Goal: Obtain resource: Download file/media

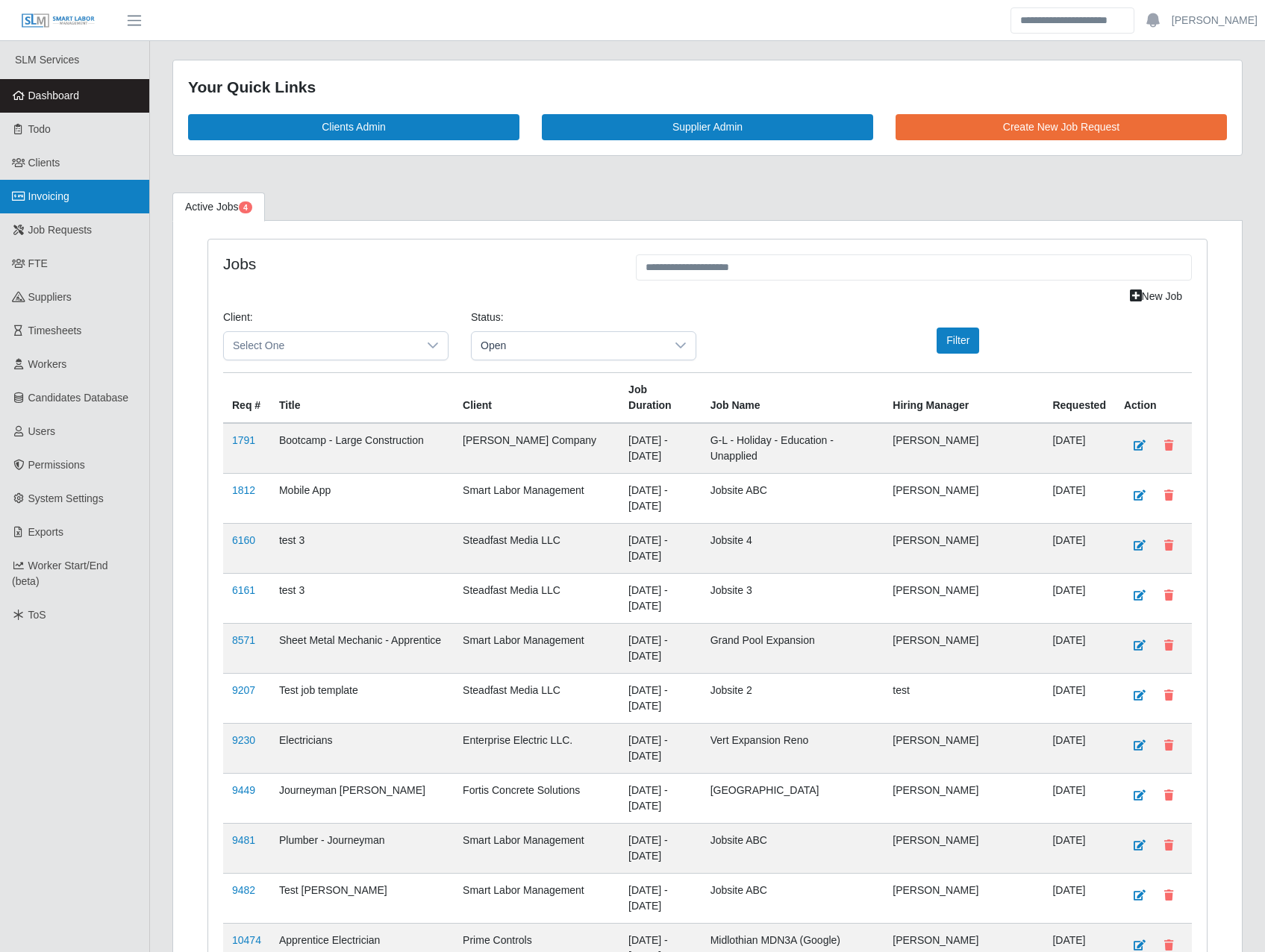
click at [49, 186] on link "Invoicing" at bounding box center [74, 197] width 150 height 34
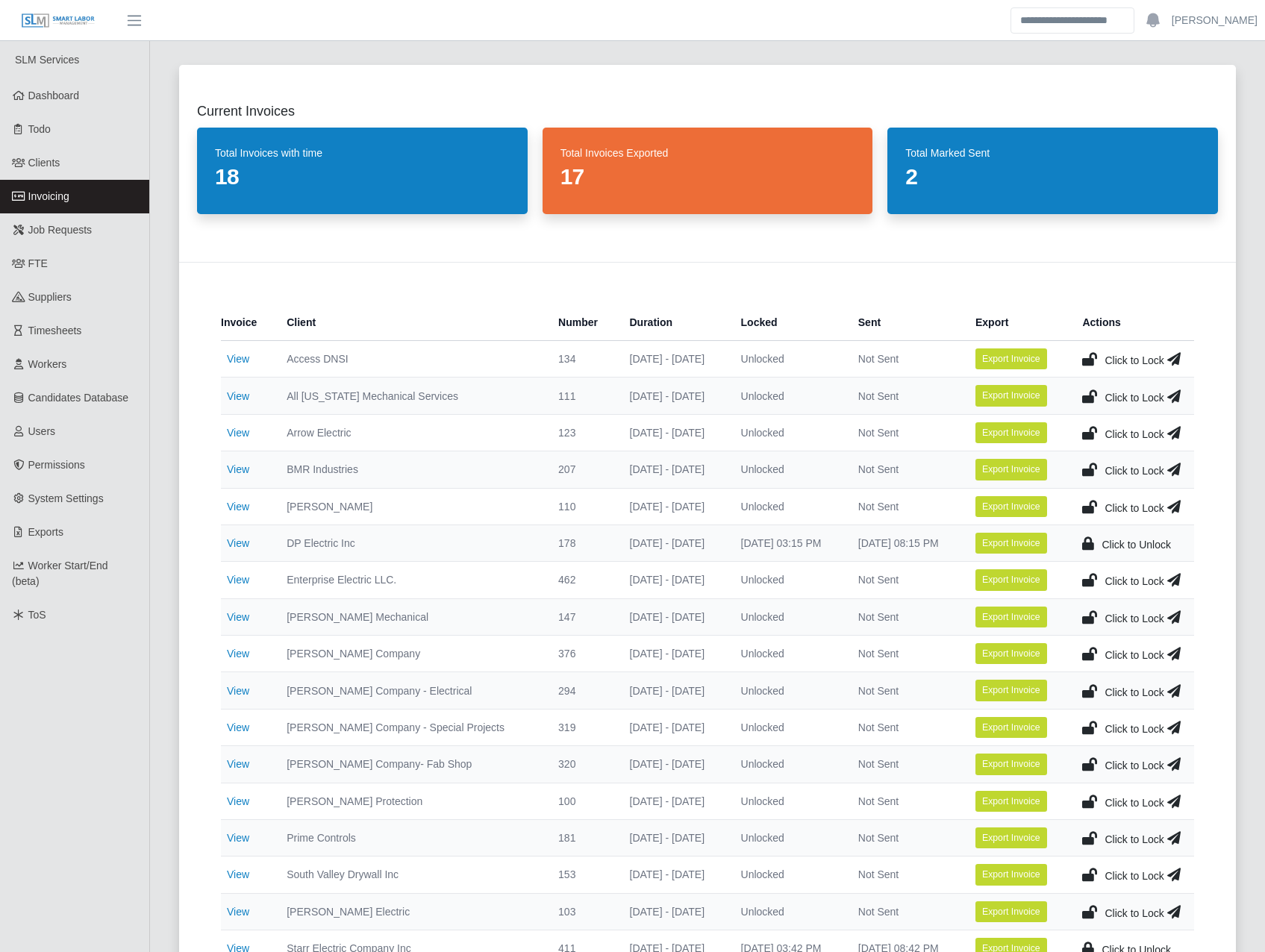
scroll to position [174, 0]
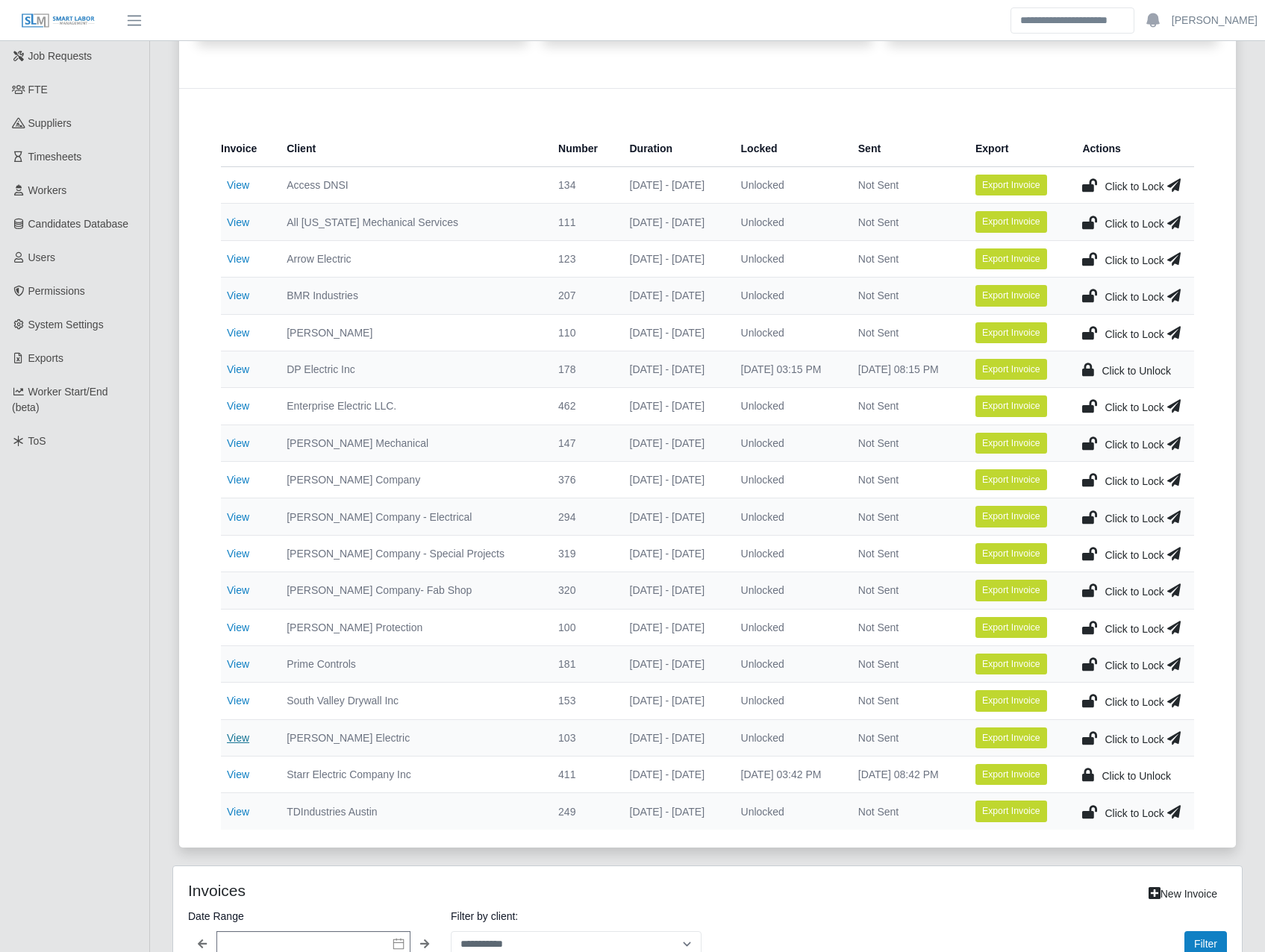
click at [244, 738] on link "View" at bounding box center [238, 737] width 23 height 12
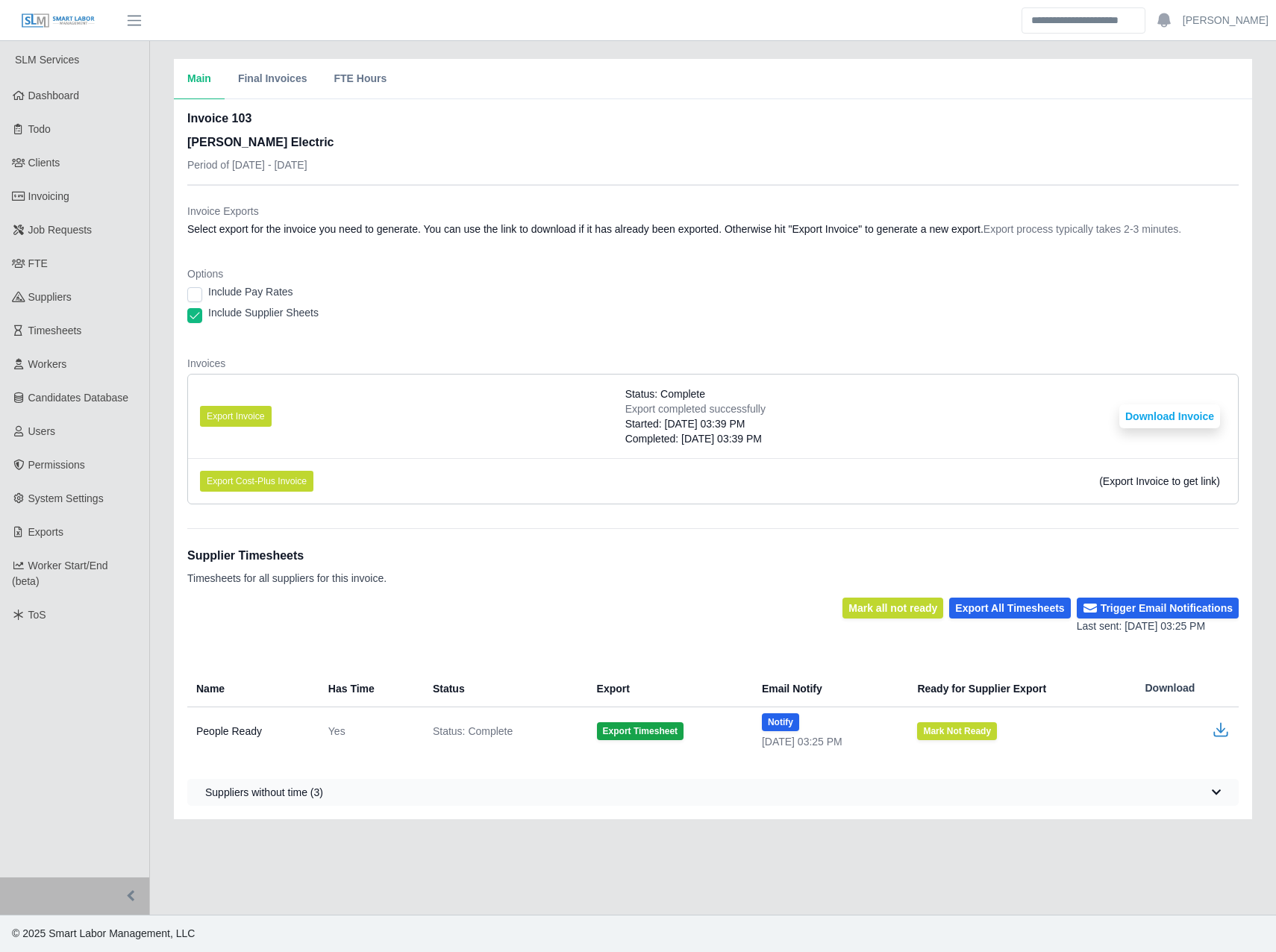
click at [428, 355] on dl "Invoice Exports Select export for the invoice you need to generate. You can use…" at bounding box center [713, 359] width 1051 height 312
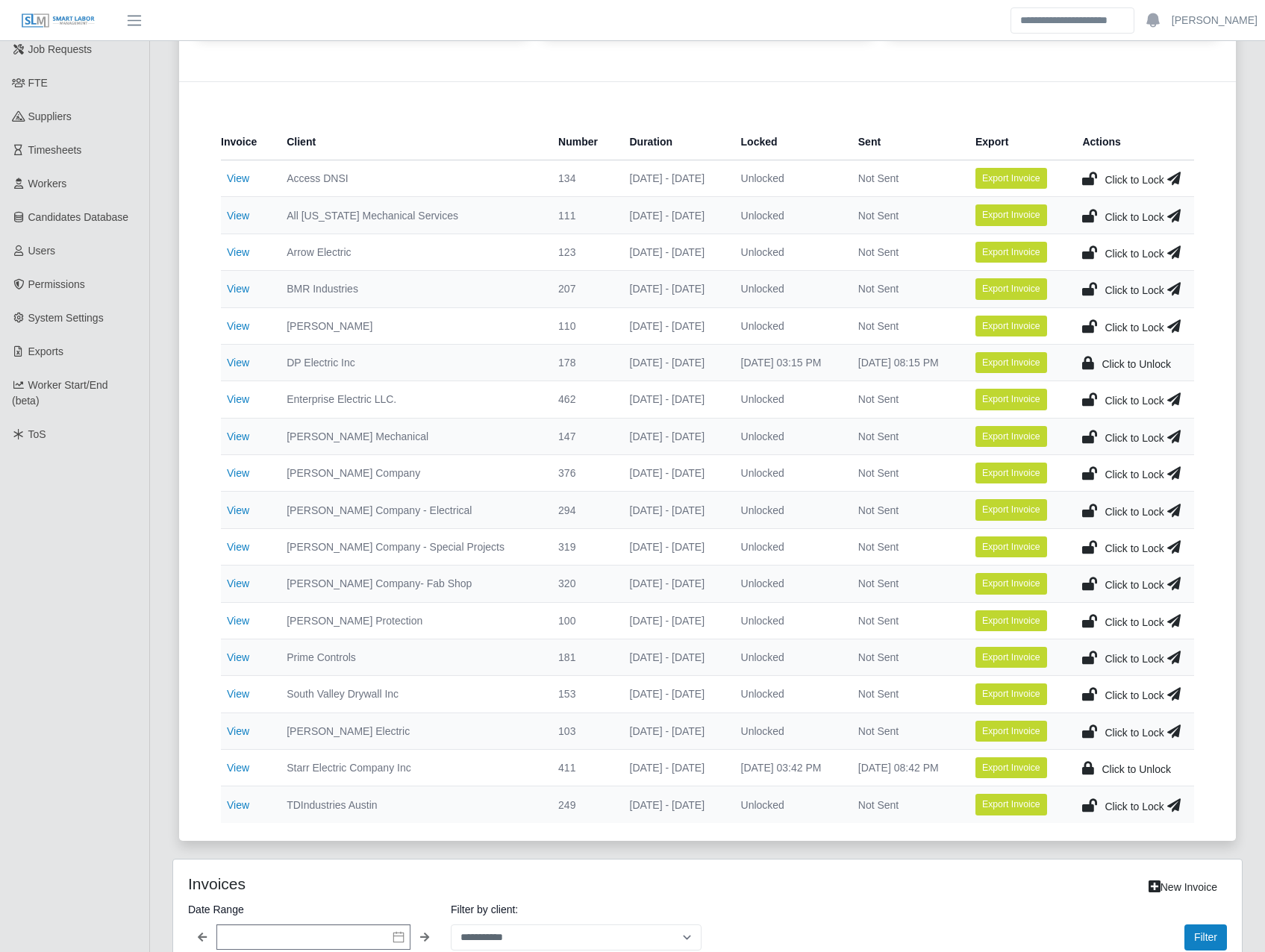
scroll to position [522, 0]
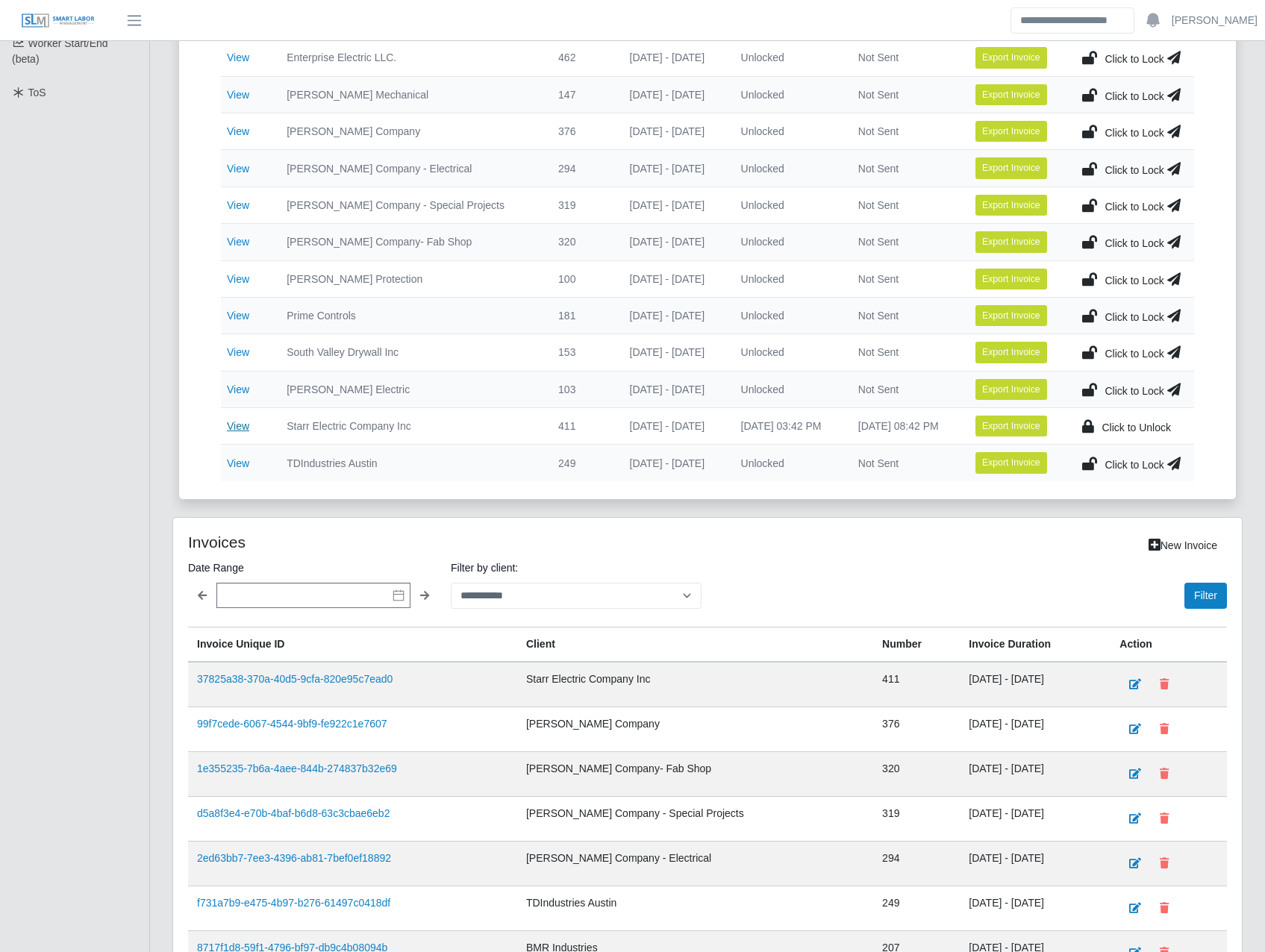
click at [241, 431] on link "View" at bounding box center [238, 425] width 23 height 12
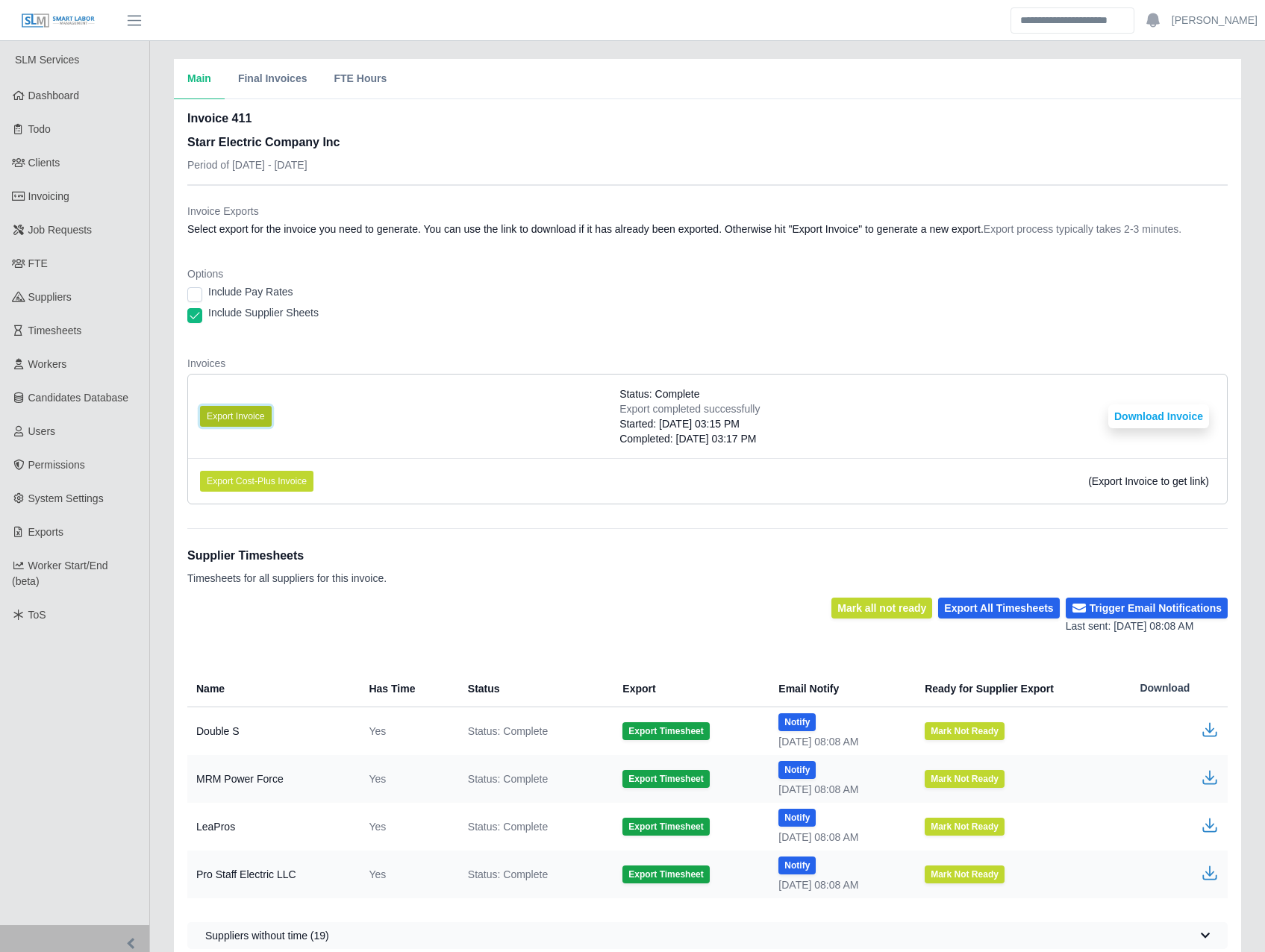
click at [266, 416] on button "Export Invoice" at bounding box center [235, 416] width 71 height 21
click at [476, 66] on div "Main Final Invoices FTE Hours" at bounding box center [707, 78] width 1067 height 40
click at [1151, 406] on button "Download Invoice" at bounding box center [1158, 416] width 101 height 23
